Goal: Task Accomplishment & Management: Manage account settings

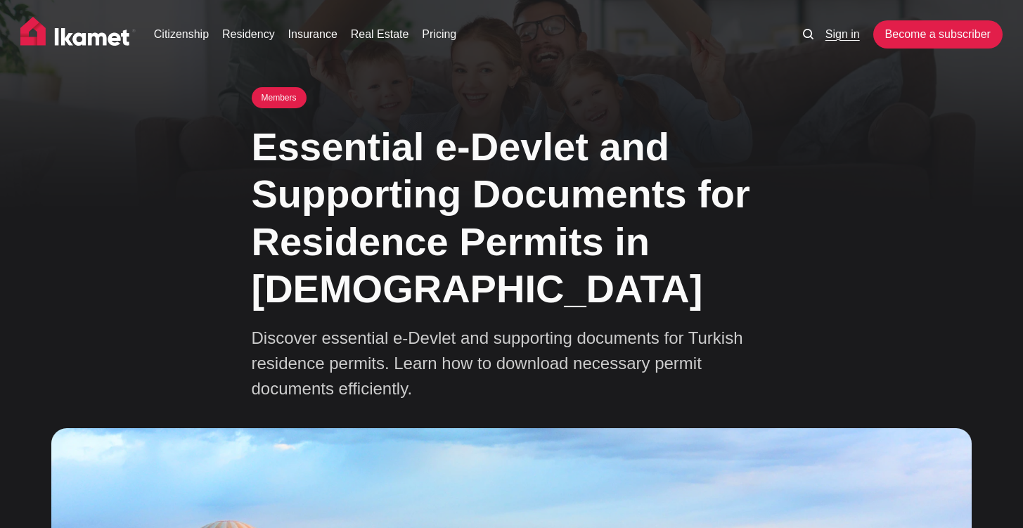
click at [832, 35] on link "Sign in" at bounding box center [842, 34] width 34 height 17
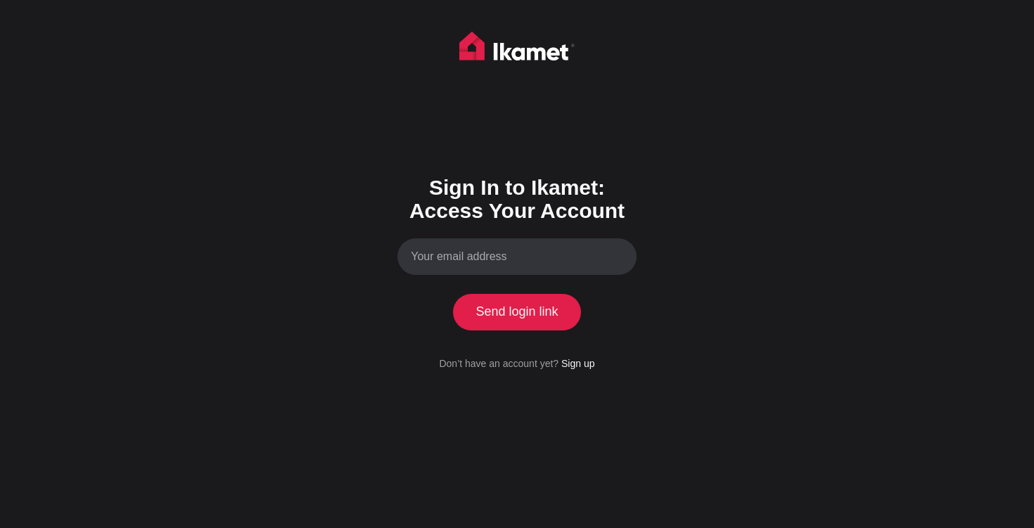
click at [518, 257] on input "Your email address" at bounding box center [516, 256] width 239 height 37
type input "amirabula43@gmail.com"
click at [511, 323] on button "Send login link" at bounding box center [517, 312] width 128 height 37
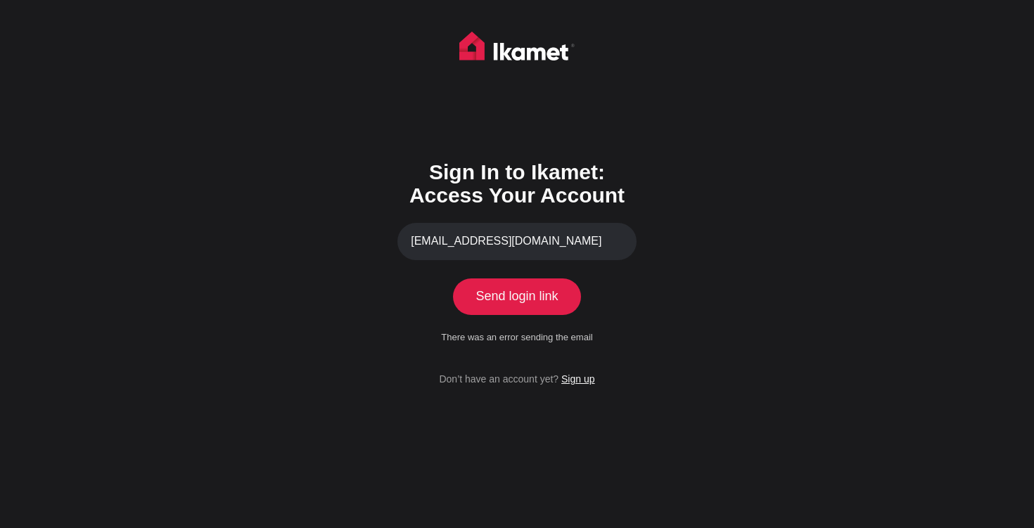
click at [583, 378] on link "Sign up" at bounding box center [577, 378] width 33 height 11
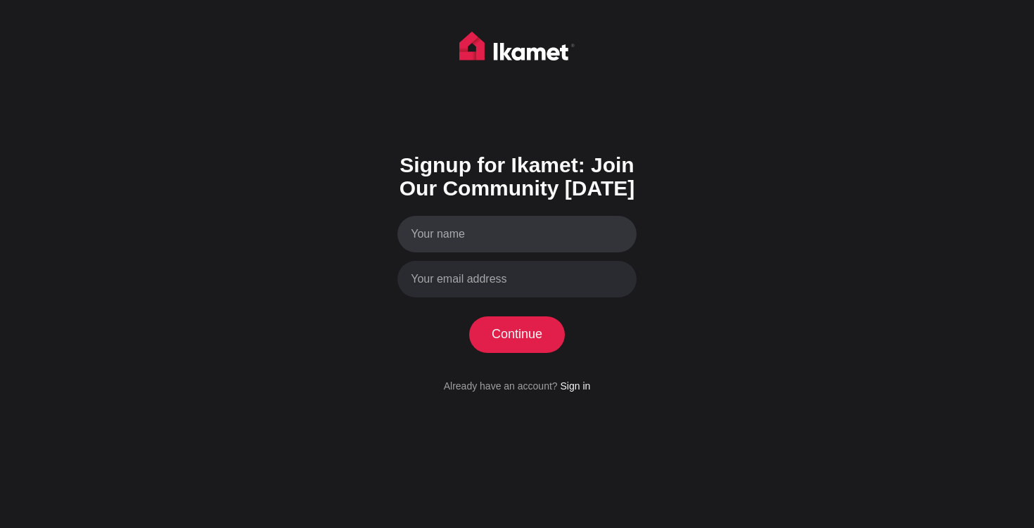
click at [520, 240] on input "Your name" at bounding box center [516, 234] width 239 height 37
type input "Amira"
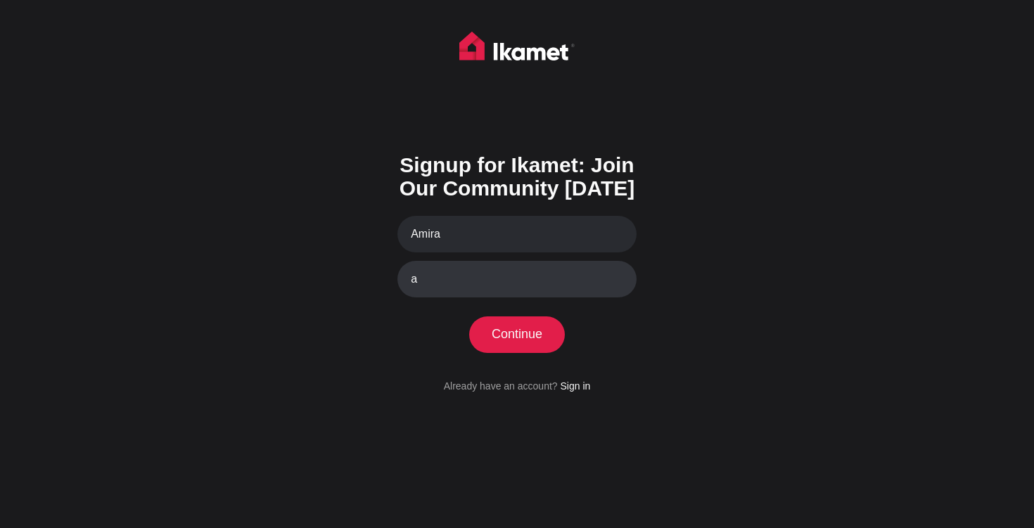
type input "[EMAIL_ADDRESS][DOMAIN_NAME]"
click at [533, 335] on button "Continue" at bounding box center [517, 334] width 96 height 37
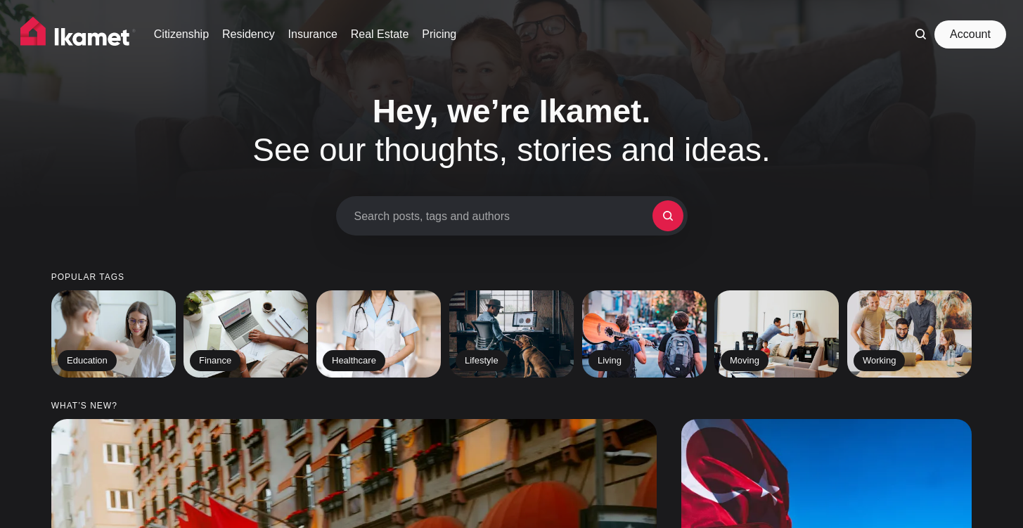
click at [968, 31] on link "Account" at bounding box center [970, 34] width 65 height 28
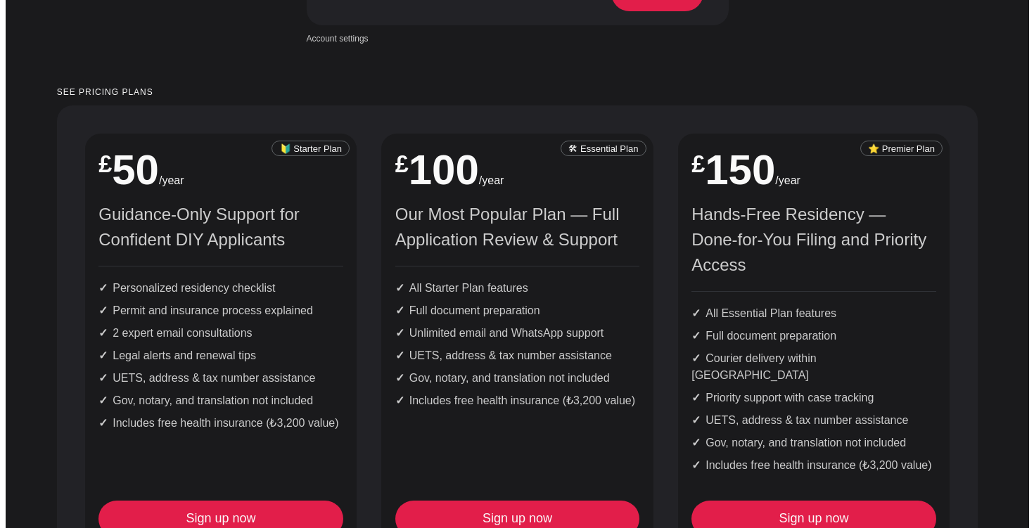
scroll to position [560, 0]
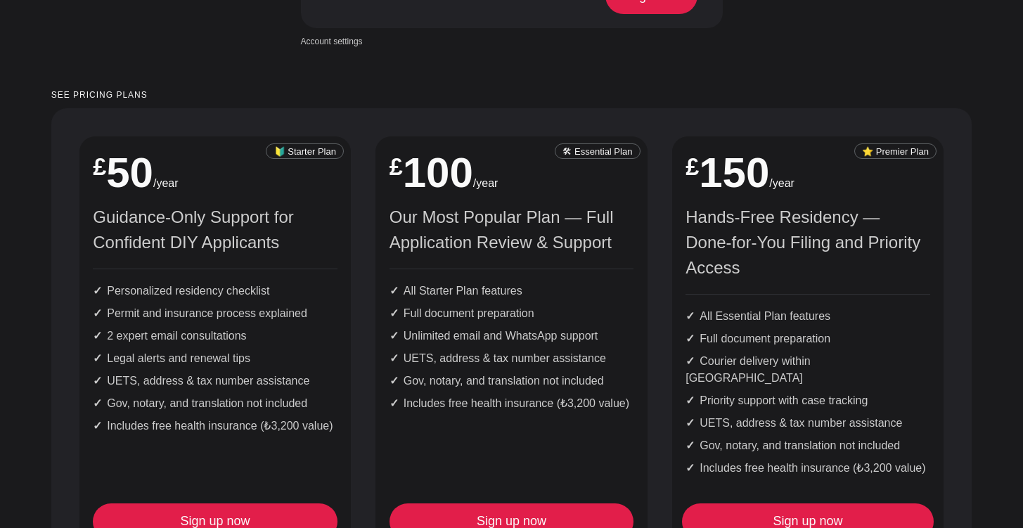
click at [830, 503] on link "Sign up now" at bounding box center [808, 521] width 245 height 37
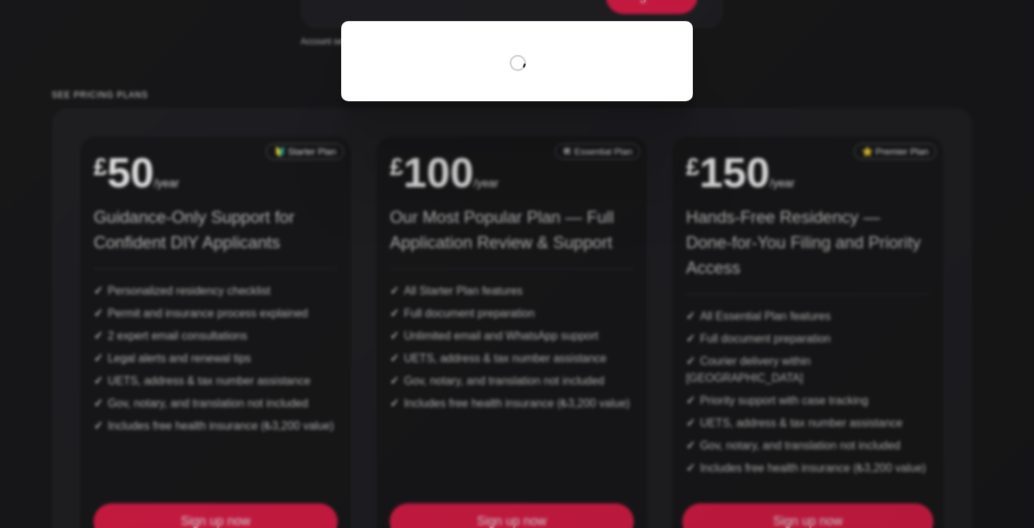
scroll to position [0, 0]
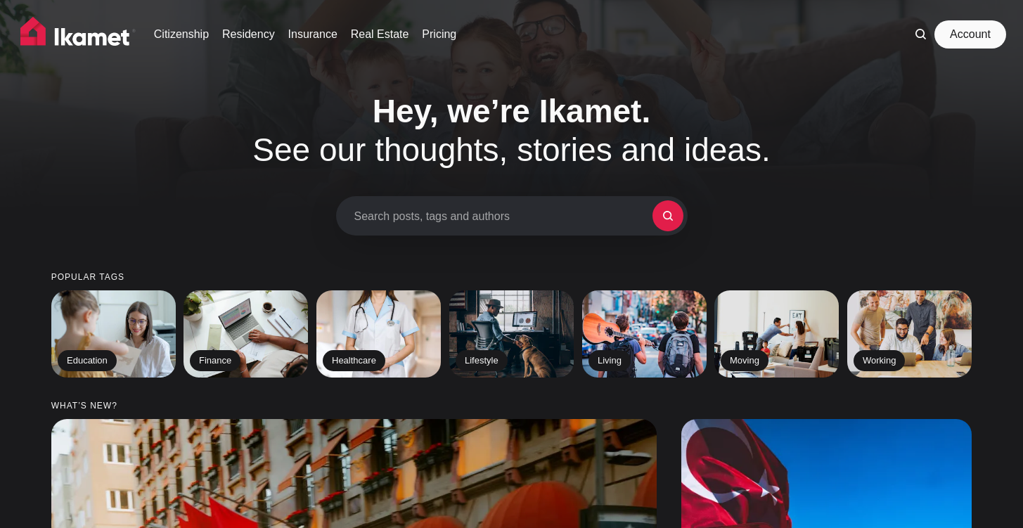
click at [956, 37] on link "Account" at bounding box center [970, 34] width 65 height 28
